Goal: Task Accomplishment & Management: Manage account settings

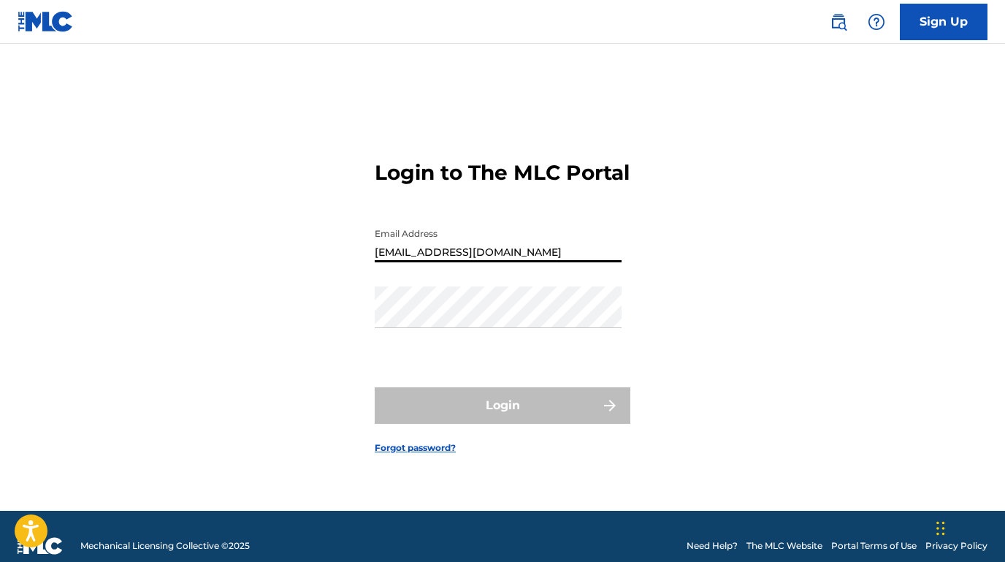
type input "[EMAIL_ADDRESS][DOMAIN_NAME]"
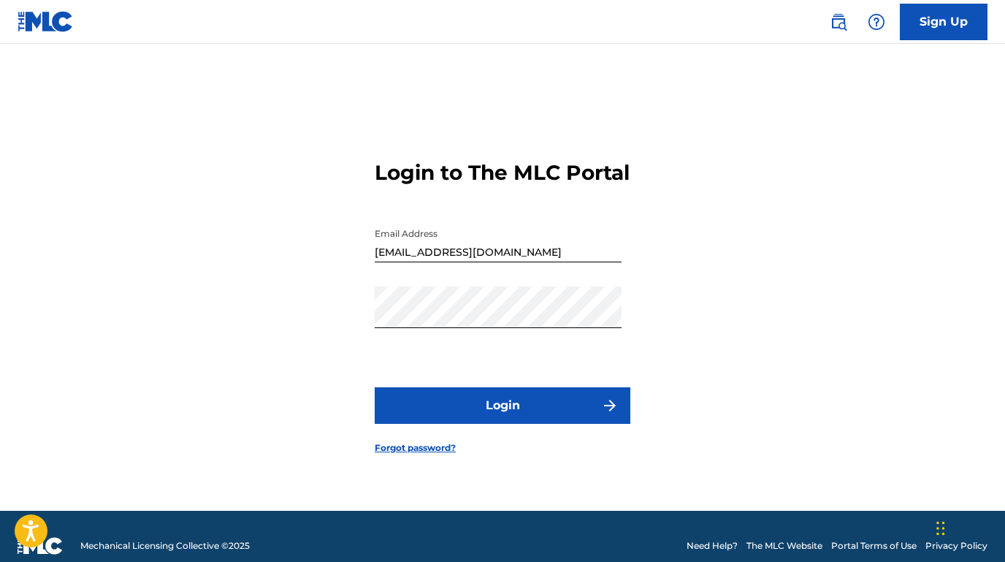
click at [515, 416] on button "Login" at bounding box center [503, 405] width 256 height 37
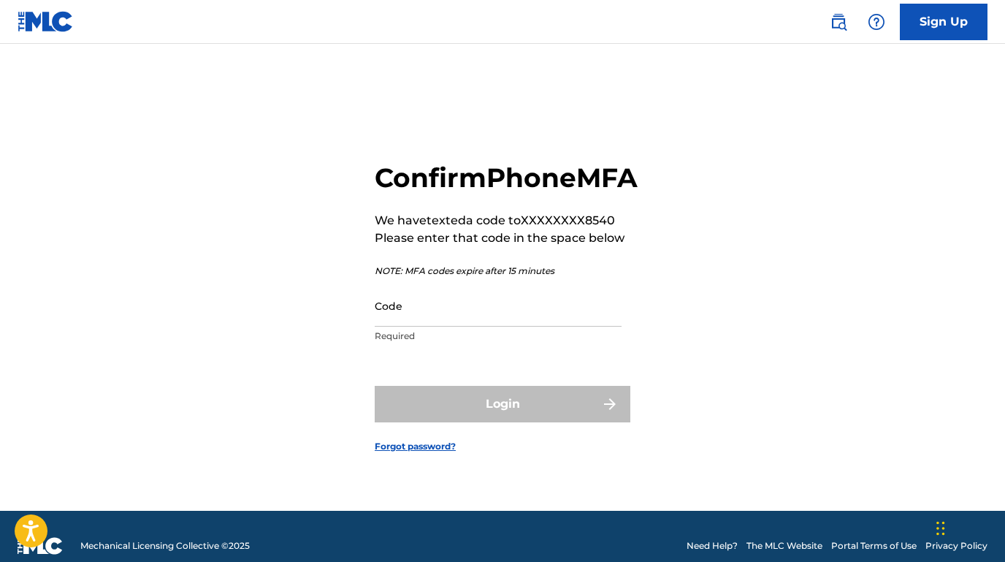
click at [423, 327] on input "Code" at bounding box center [498, 306] width 247 height 42
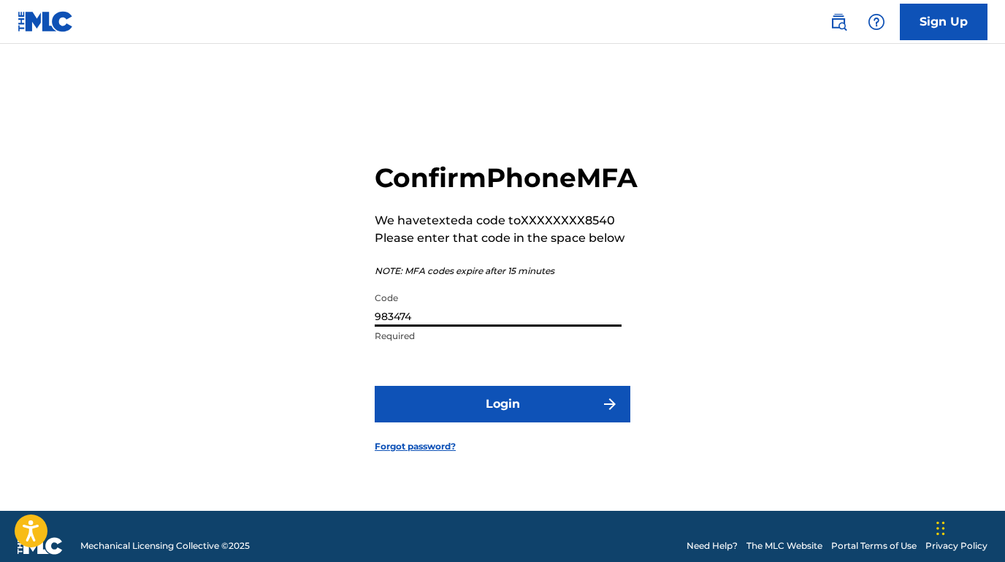
type input "983474"
click at [498, 420] on button "Login" at bounding box center [503, 404] width 256 height 37
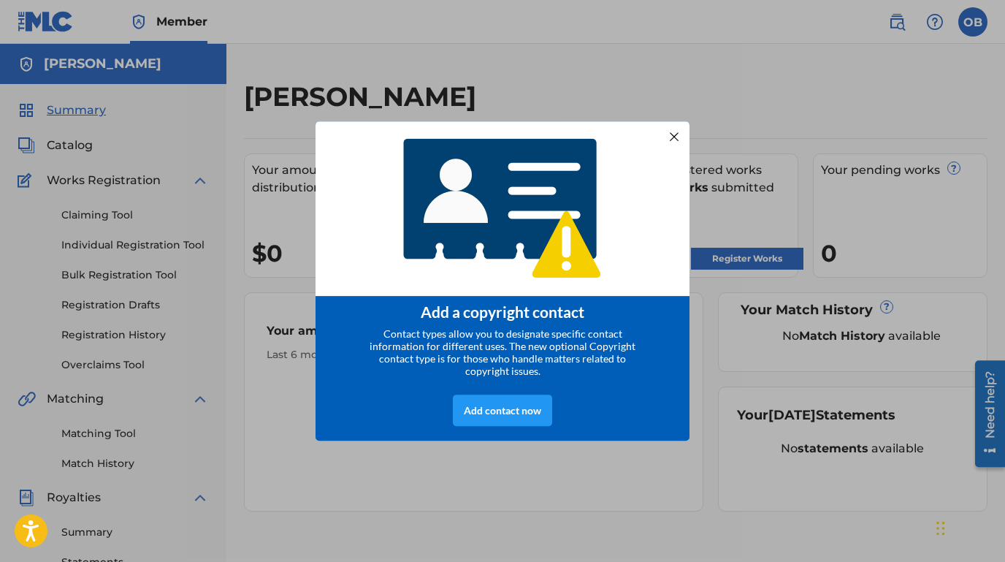
click at [678, 133] on div at bounding box center [674, 135] width 19 height 19
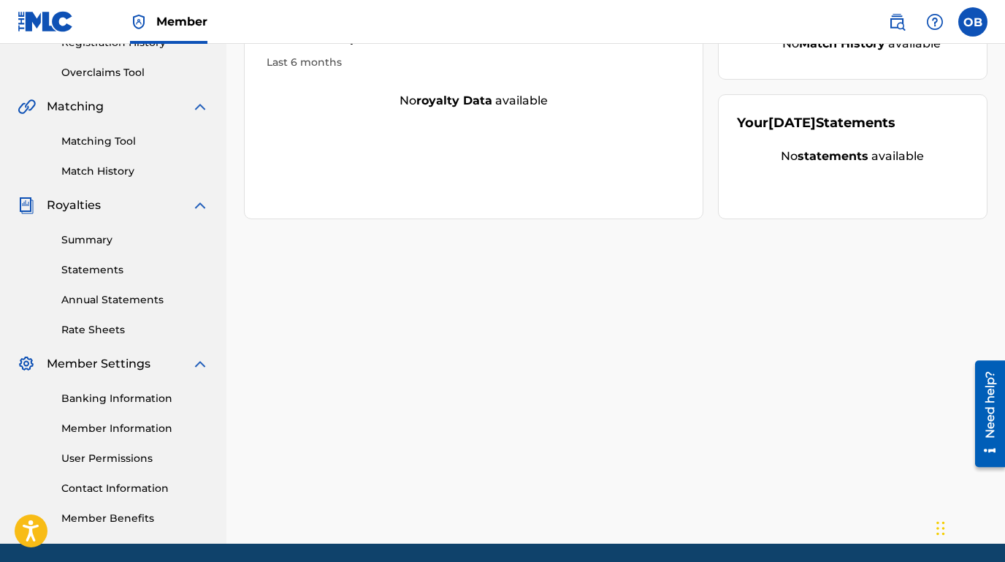
scroll to position [344, 0]
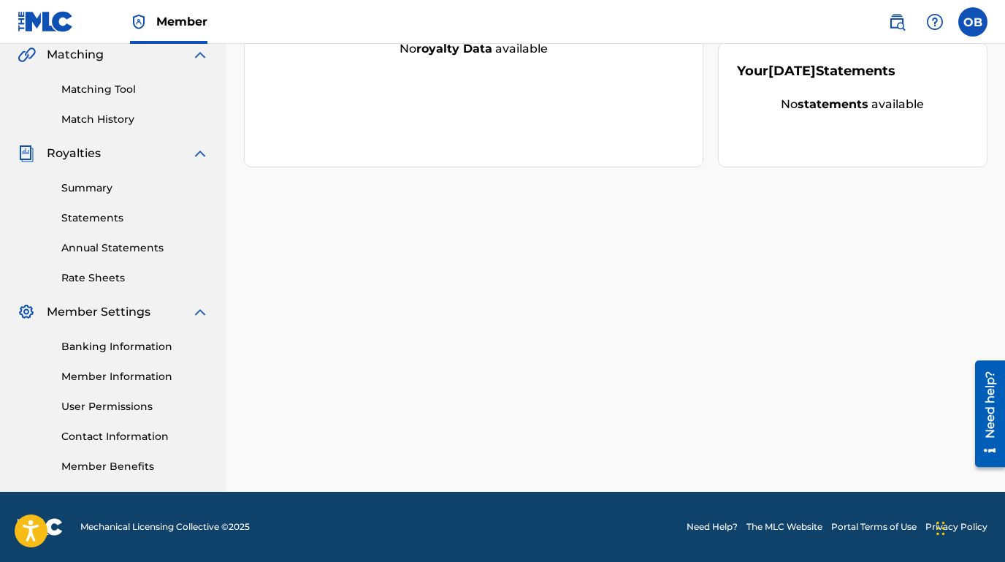
click at [127, 348] on link "Banking Information" at bounding box center [135, 346] width 148 height 15
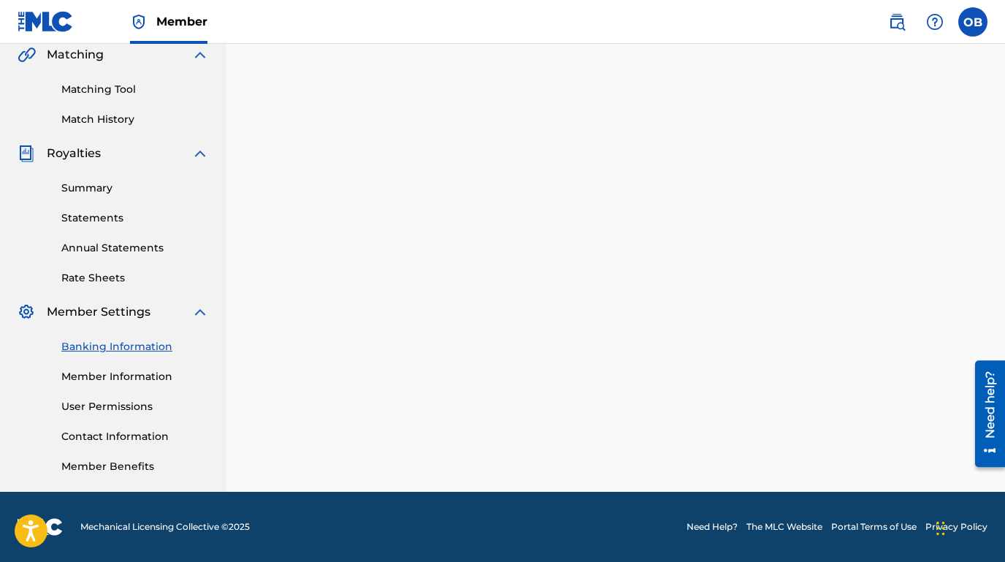
scroll to position [344, 0]
